Goal: Task Accomplishment & Management: Use online tool/utility

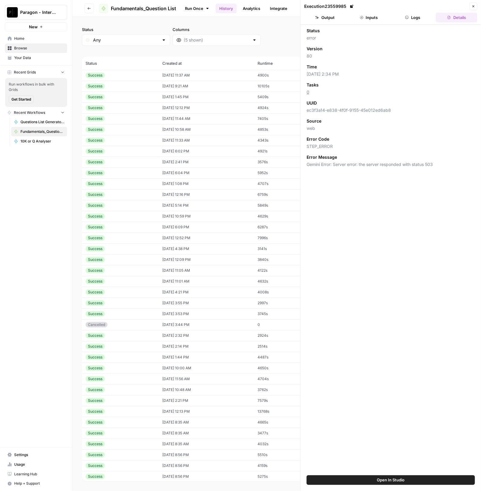
click at [37, 14] on span "Paragon - Internal Usage" at bounding box center [38, 12] width 36 height 6
click at [55, 53] on span "Paragon Intel - Bill / Ty / [PERSON_NAME] R&D" at bounding box center [58, 55] width 80 height 6
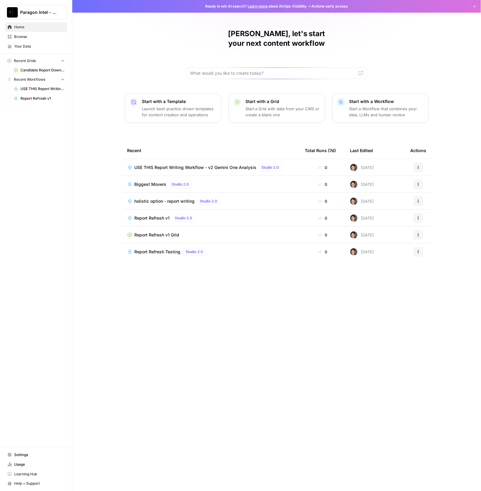
click at [253, 165] on span "USE THIS Report Writing Workflow - v2 Gemini One Analysis" at bounding box center [196, 168] width 122 height 6
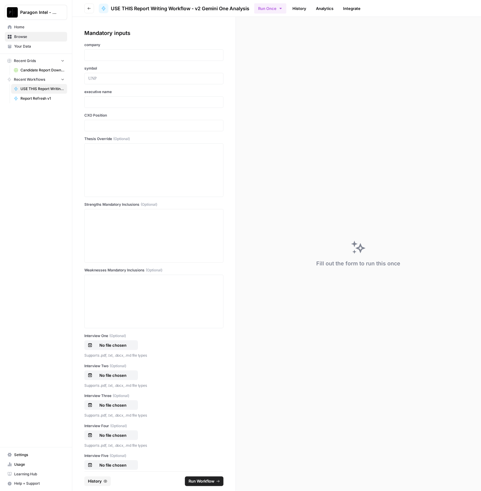
click at [306, 13] on link "History" at bounding box center [299, 9] width 21 height 10
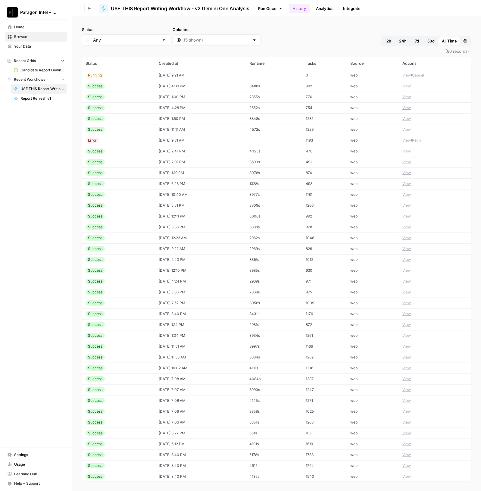
click at [138, 77] on div "Running" at bounding box center [119, 75] width 66 height 5
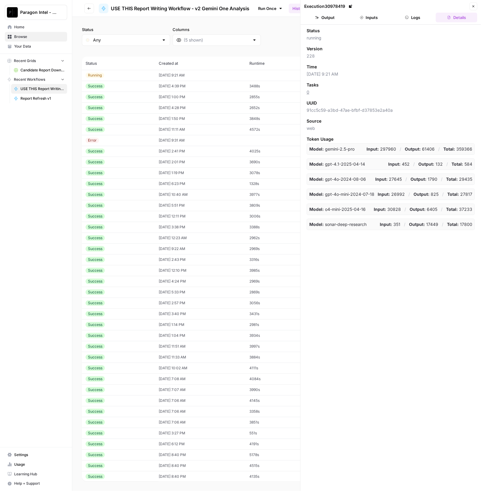
click at [313, 16] on button "Output" at bounding box center [325, 18] width 42 height 10
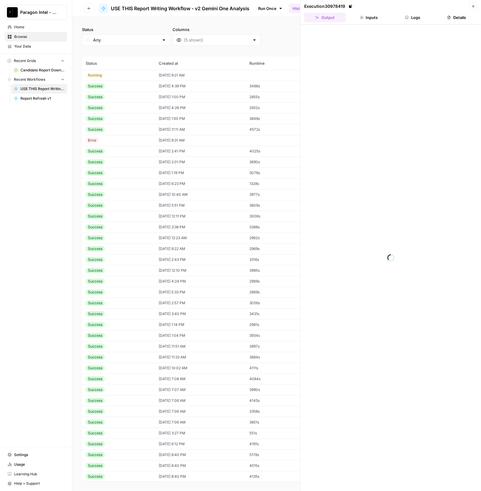
click at [167, 84] on td "10/08/25 at 4:39 PM" at bounding box center [200, 86] width 91 height 11
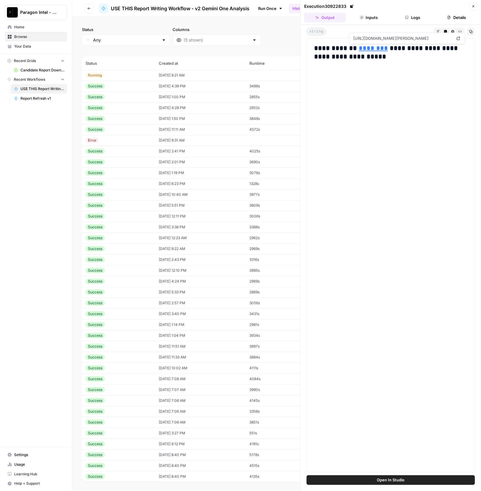
click at [365, 50] on link "********" at bounding box center [373, 48] width 29 height 7
click at [362, 48] on link "********" at bounding box center [373, 48] width 29 height 7
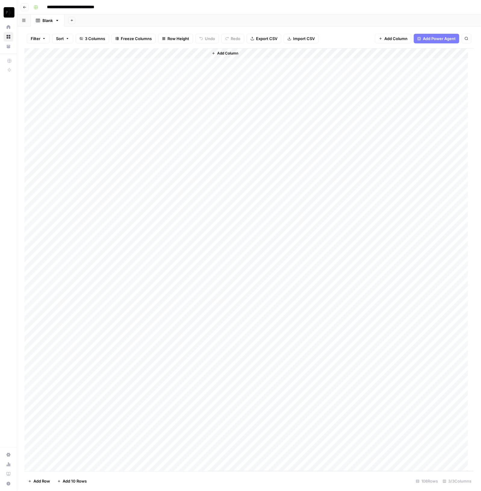
click at [95, 51] on div "Add Column" at bounding box center [249, 260] width 450 height 424
click at [75, 96] on span "Sort Ascending" at bounding box center [83, 96] width 53 height 6
click at [95, 53] on div "Add Column" at bounding box center [249, 260] width 450 height 423
click at [85, 102] on span "Sort Descending" at bounding box center [83, 105] width 53 height 6
click at [95, 53] on div "Add Column" at bounding box center [249, 260] width 450 height 424
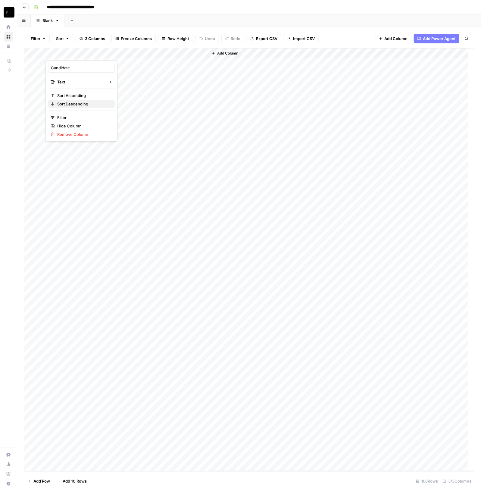
click at [78, 101] on span "Sort Descending" at bounding box center [83, 104] width 53 height 6
click at [95, 54] on div "Add Column" at bounding box center [249, 260] width 450 height 423
click at [81, 93] on span "Sort Ascending" at bounding box center [83, 96] width 53 height 6
click at [202, 53] on div "Add Column" at bounding box center [249, 260] width 450 height 423
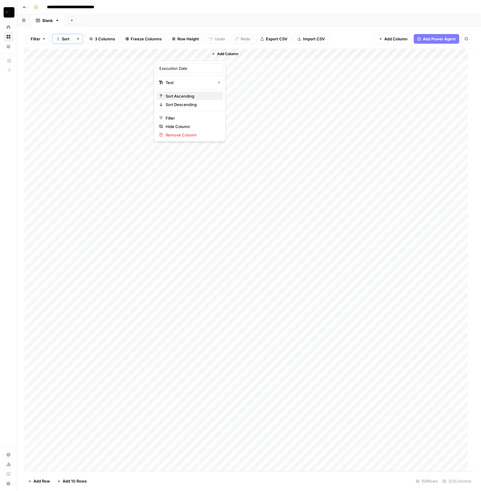
click at [184, 96] on span "Sort Ascending" at bounding box center [192, 96] width 53 height 6
click at [203, 55] on div "Add Column" at bounding box center [249, 260] width 450 height 423
click at [188, 104] on span "Sort Descending" at bounding box center [192, 105] width 53 height 6
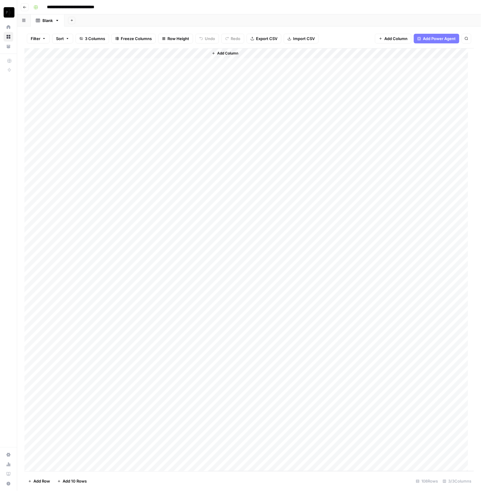
click at [203, 54] on div "Add Column" at bounding box center [249, 260] width 450 height 424
click at [194, 103] on span "Sort Descending" at bounding box center [192, 104] width 53 height 6
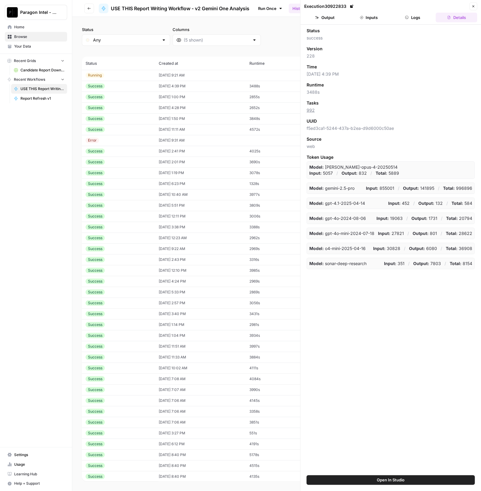
click at [166, 87] on td "10/08/25 at 4:39 PM" at bounding box center [200, 86] width 91 height 11
click at [147, 87] on td "Success" at bounding box center [118, 86] width 73 height 11
click at [212, 90] on td "10/08/25 at 4:39 PM" at bounding box center [200, 86] width 91 height 11
click at [326, 19] on button "Output" at bounding box center [325, 18] width 42 height 10
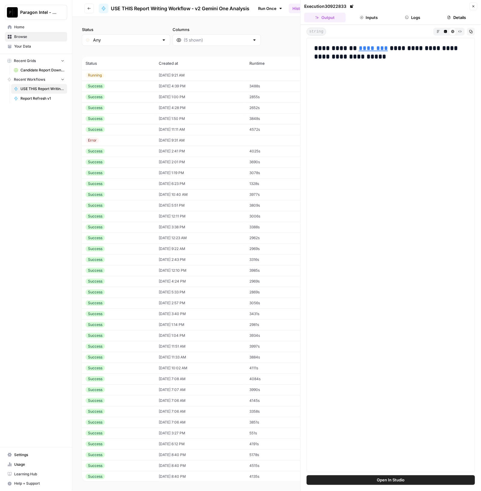
click at [361, 47] on link "********" at bounding box center [373, 48] width 29 height 7
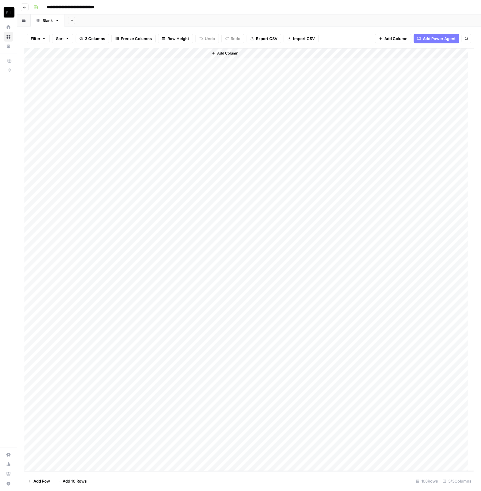
click at [96, 52] on div "Add Column" at bounding box center [249, 260] width 450 height 424
click at [78, 97] on span "Sort Ascending" at bounding box center [83, 96] width 53 height 6
click at [203, 52] on div "Add Column" at bounding box center [249, 260] width 450 height 423
click at [176, 95] on span "Sort Ascending" at bounding box center [192, 96] width 53 height 6
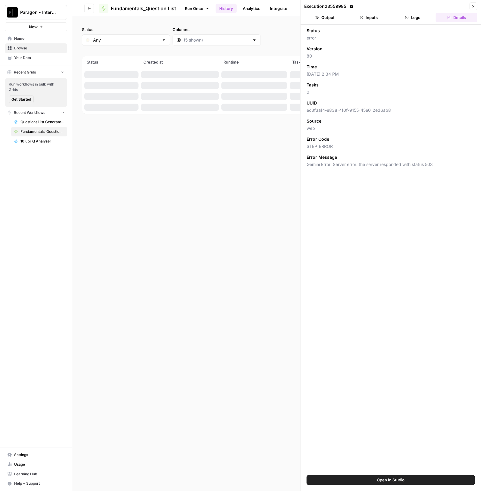
click at [225, 12] on link "History" at bounding box center [226, 9] width 21 height 10
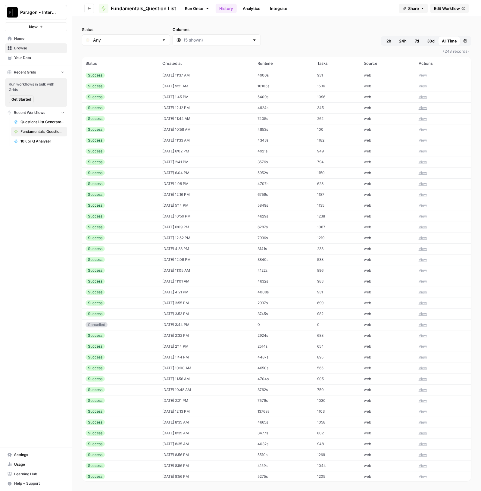
click at [30, 15] on button "Paragon - Internal Usage" at bounding box center [36, 12] width 62 height 15
click at [49, 51] on div "Paragon Intel - Bill / Ty / [PERSON_NAME] R&D" at bounding box center [55, 54] width 92 height 7
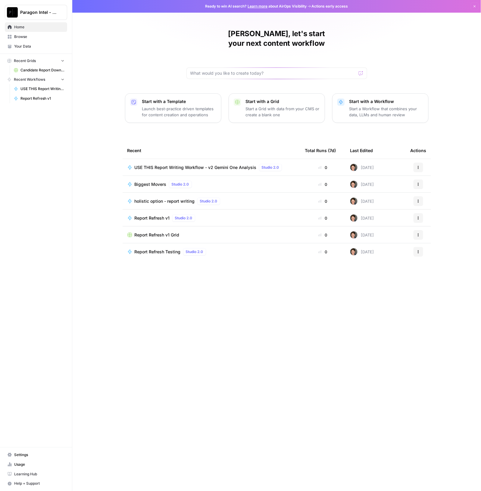
click at [227, 165] on span "USE THIS Report Writing Workflow - v2 Gemini One Analysis" at bounding box center [196, 168] width 122 height 6
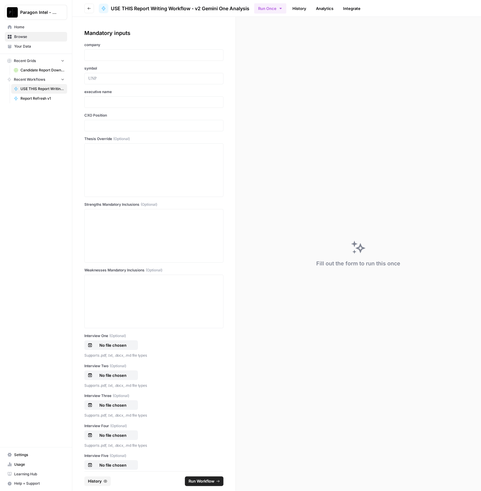
click at [305, 7] on link "History" at bounding box center [299, 9] width 21 height 10
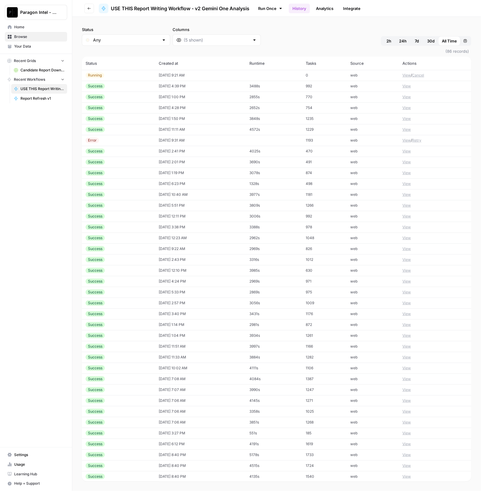
click at [170, 87] on td "10/08/25 at 4:39 PM" at bounding box center [200, 86] width 91 height 11
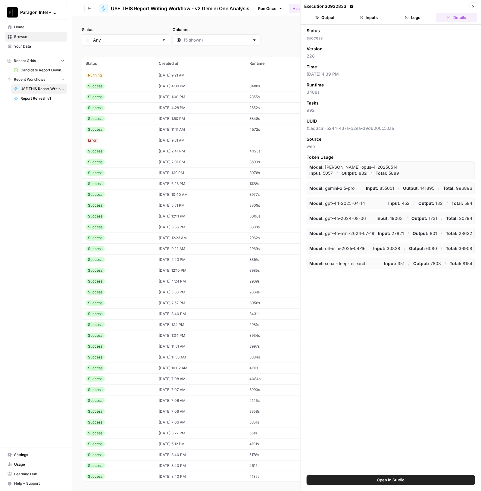
click at [336, 16] on button "Output" at bounding box center [325, 18] width 42 height 10
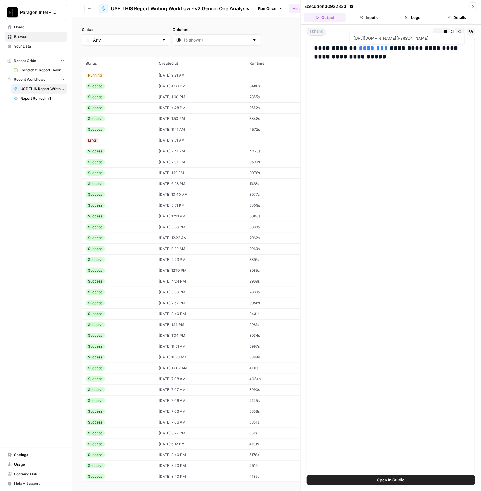
click at [361, 48] on link "********" at bounding box center [373, 48] width 29 height 7
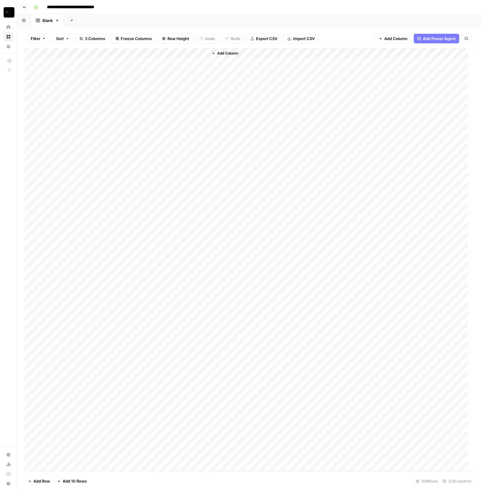
click at [95, 54] on div "Add Column" at bounding box center [249, 260] width 450 height 424
click at [81, 98] on button "Sort Ascending" at bounding box center [81, 95] width 67 height 8
click at [94, 54] on div "Add Column" at bounding box center [249, 260] width 450 height 423
type input "Candidate"
click at [80, 98] on span "Sort Ascending" at bounding box center [80, 96] width 47 height 6
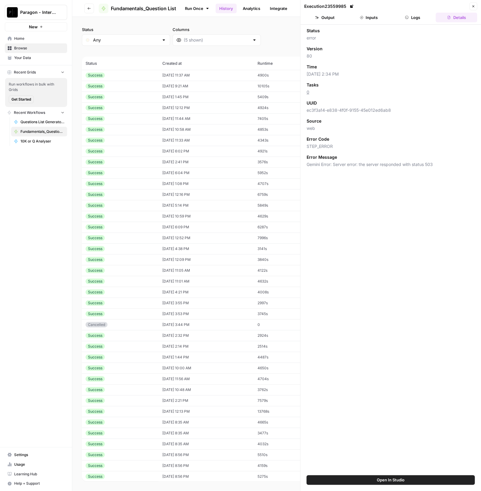
drag, startPoint x: 39, startPoint y: 11, endPoint x: 40, endPoint y: 15, distance: 4.3
click at [39, 11] on span "Paragon - Internal Usage" at bounding box center [38, 12] width 36 height 6
click at [51, 52] on span "Paragon Intel - Bill / Ty / [PERSON_NAME] R&D" at bounding box center [58, 55] width 80 height 6
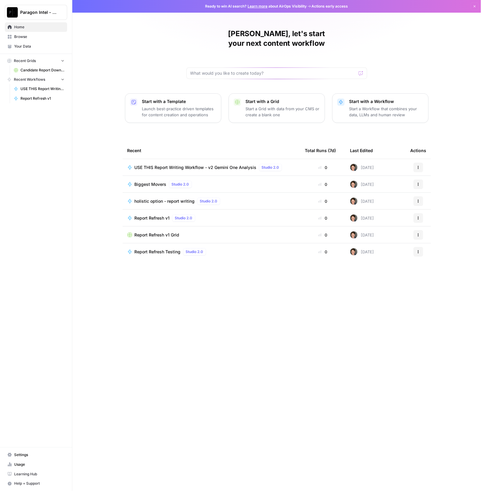
click at [171, 159] on td "USE THIS Report Writing Workflow - v2 Gemini One Analysis Studio 2.0" at bounding box center [212, 167] width 178 height 17
click at [239, 165] on span "USE THIS Report Writing Workflow - v2 Gemini One Analysis" at bounding box center [196, 168] width 122 height 6
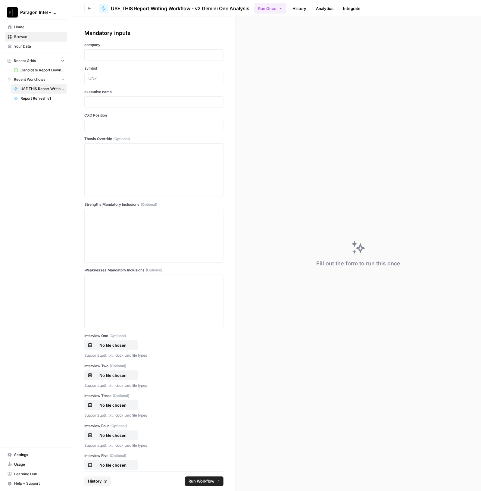
click at [302, 8] on link "History" at bounding box center [299, 9] width 21 height 10
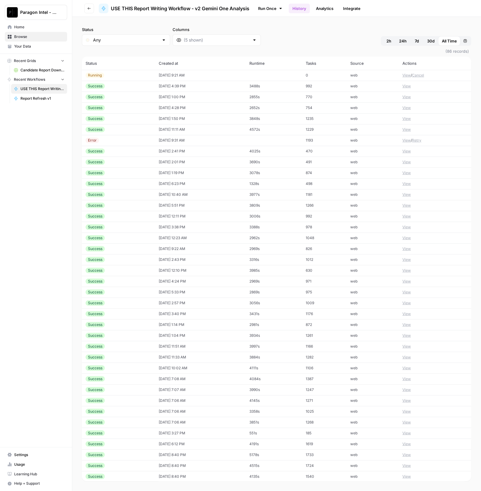
click at [223, 85] on td "10/08/25 at 4:39 PM" at bounding box center [200, 86] width 91 height 11
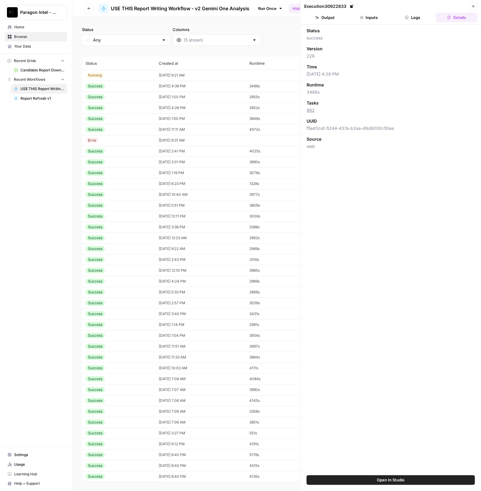
click at [329, 15] on button "Output" at bounding box center [325, 18] width 42 height 10
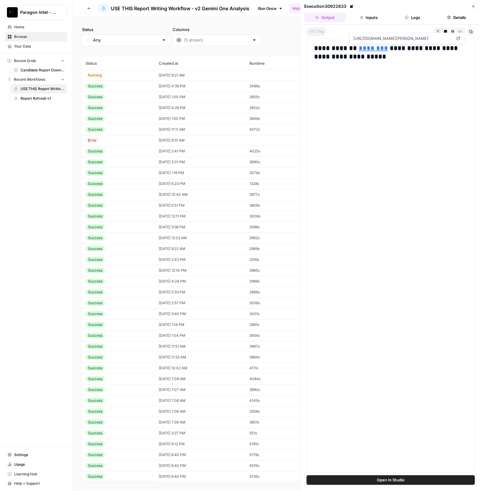
click at [359, 48] on link "********" at bounding box center [373, 48] width 29 height 7
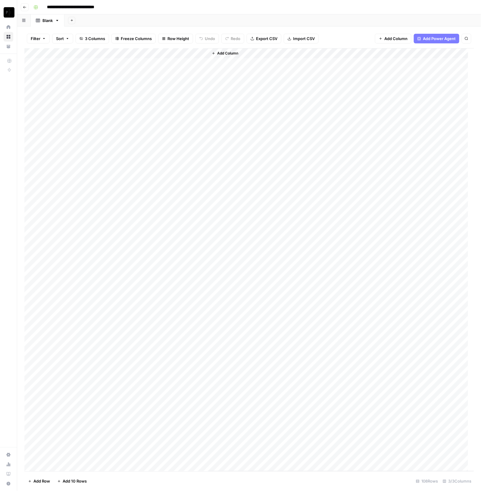
click at [95, 52] on div "Add Column" at bounding box center [249, 260] width 450 height 424
click at [88, 93] on span "Sort Ascending" at bounding box center [83, 96] width 53 height 6
click at [96, 54] on div "Add Column" at bounding box center [249, 260] width 450 height 424
click at [91, 93] on span "Sort Ascending" at bounding box center [83, 96] width 53 height 6
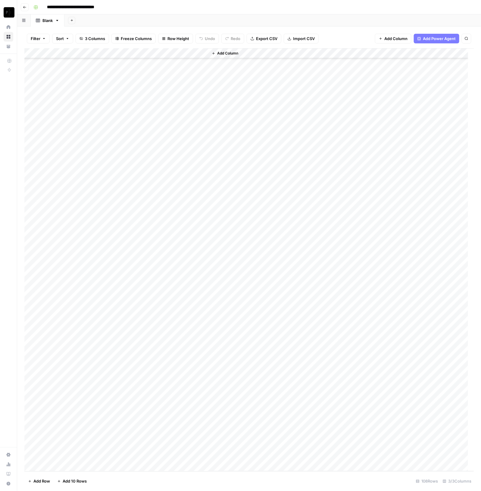
click at [94, 53] on div "Add Column" at bounding box center [249, 260] width 450 height 424
click at [81, 96] on span "Sort Ascending" at bounding box center [83, 96] width 53 height 6
click at [281, 112] on div "Add Column" at bounding box center [342, 260] width 266 height 423
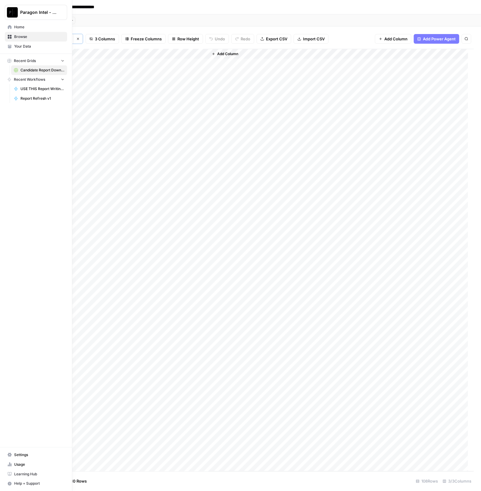
click at [14, 17] on img "Workspace: Paragon Intel - Bill / Ty / Colby R&D" at bounding box center [12, 12] width 11 height 11
click at [65, 52] on span "Paragon - Internal Usage" at bounding box center [58, 55] width 80 height 6
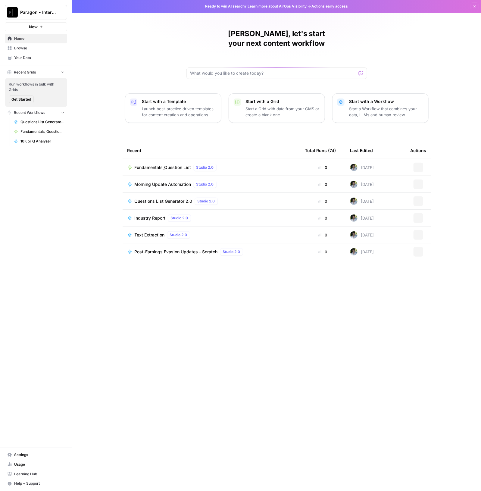
click at [15, 13] on img "Workspace: Paragon - Internal Usage" at bounding box center [12, 12] width 11 height 11
click at [45, 59] on button "Paragon Intel - Bill / Ty / [PERSON_NAME] R&D" at bounding box center [54, 55] width 96 height 10
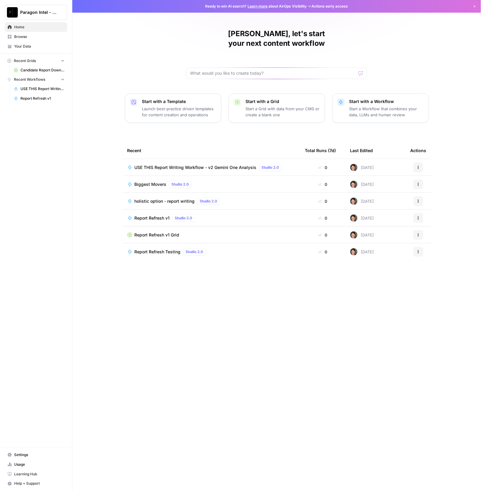
click at [181, 165] on span "USE THIS Report Writing Workflow - v2 Gemini One Analysis" at bounding box center [196, 168] width 122 height 6
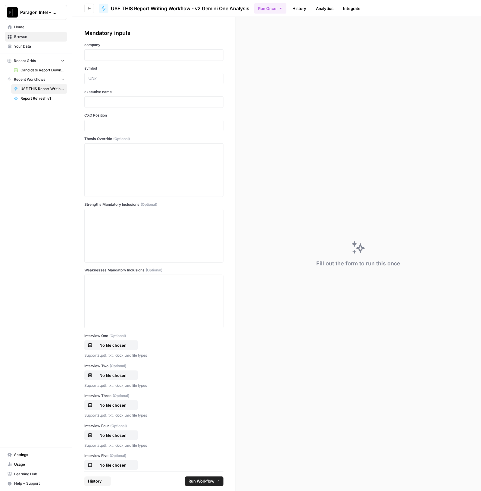
click at [301, 7] on link "History" at bounding box center [299, 9] width 21 height 10
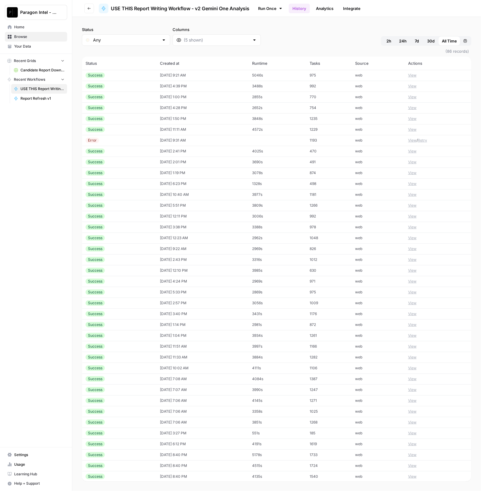
click at [184, 85] on td "[DATE] 4:39 PM" at bounding box center [202, 86] width 92 height 11
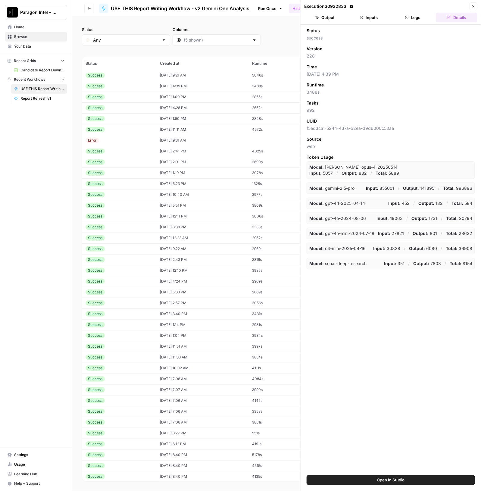
click at [320, 16] on button "Output" at bounding box center [325, 18] width 42 height 10
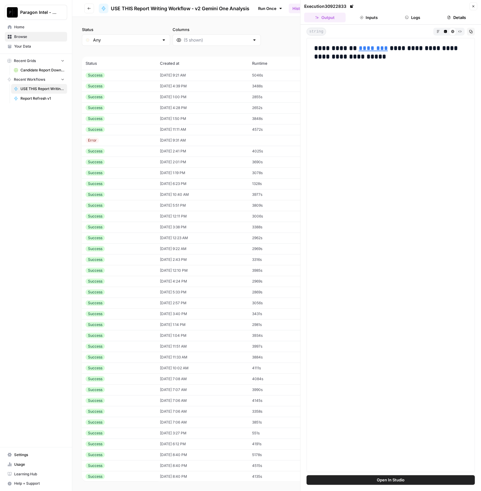
click at [368, 26] on div "**********" at bounding box center [391, 250] width 181 height 451
click at [373, 11] on header "Execution 30922833 Close Output Inputs Logs Details" at bounding box center [391, 12] width 181 height 25
click at [372, 17] on button "Inputs" at bounding box center [369, 18] width 42 height 10
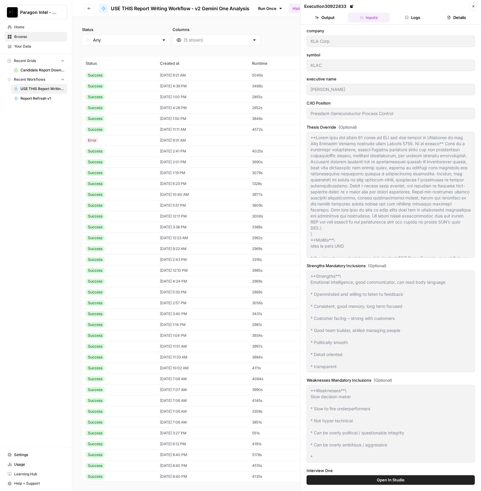
click at [414, 18] on button "Logs" at bounding box center [413, 18] width 42 height 10
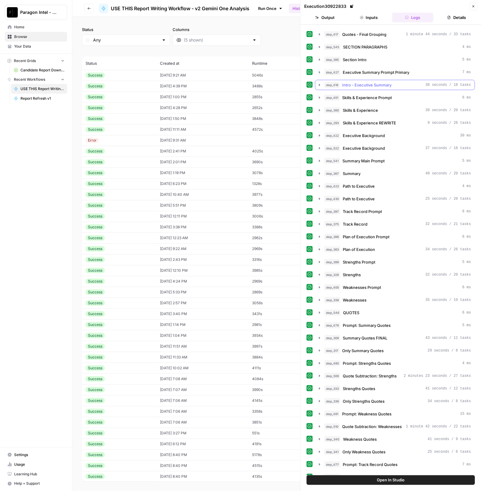
scroll to position [339, 0]
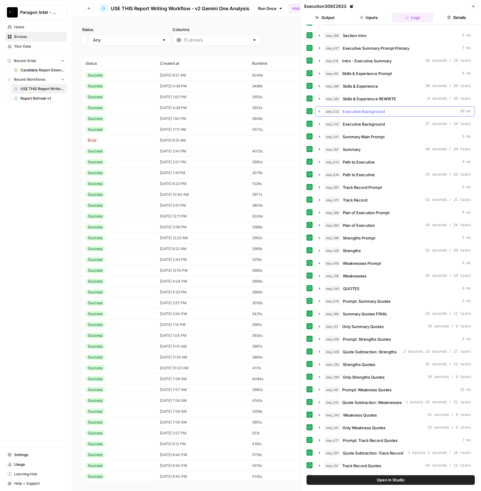
click at [395, 109] on div "step_422 Executive Background 30 ms" at bounding box center [398, 112] width 147 height 6
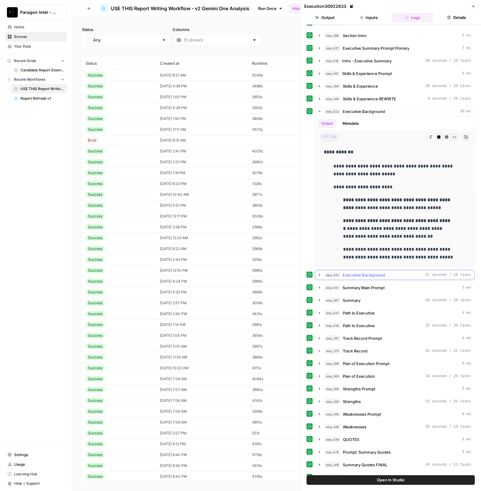
click at [370, 274] on span "Executive Background" at bounding box center [364, 275] width 42 height 6
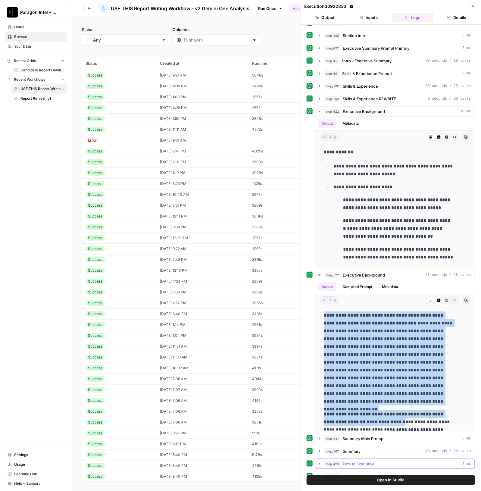
scroll to position [198, 0]
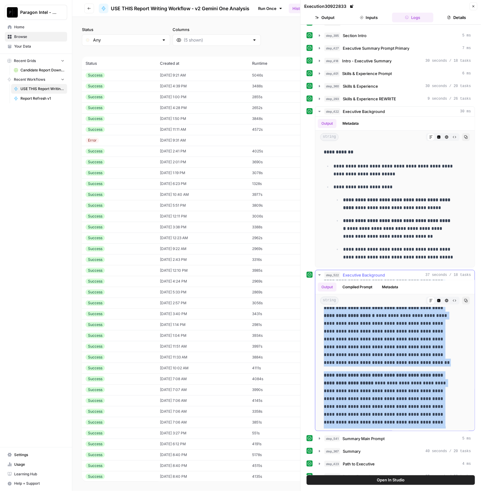
drag, startPoint x: 323, startPoint y: 313, endPoint x: 430, endPoint y: 423, distance: 152.8
click at [430, 423] on div "**********" at bounding box center [395, 270] width 150 height 317
copy div "**********"
